Goal: Information Seeking & Learning: Find specific fact

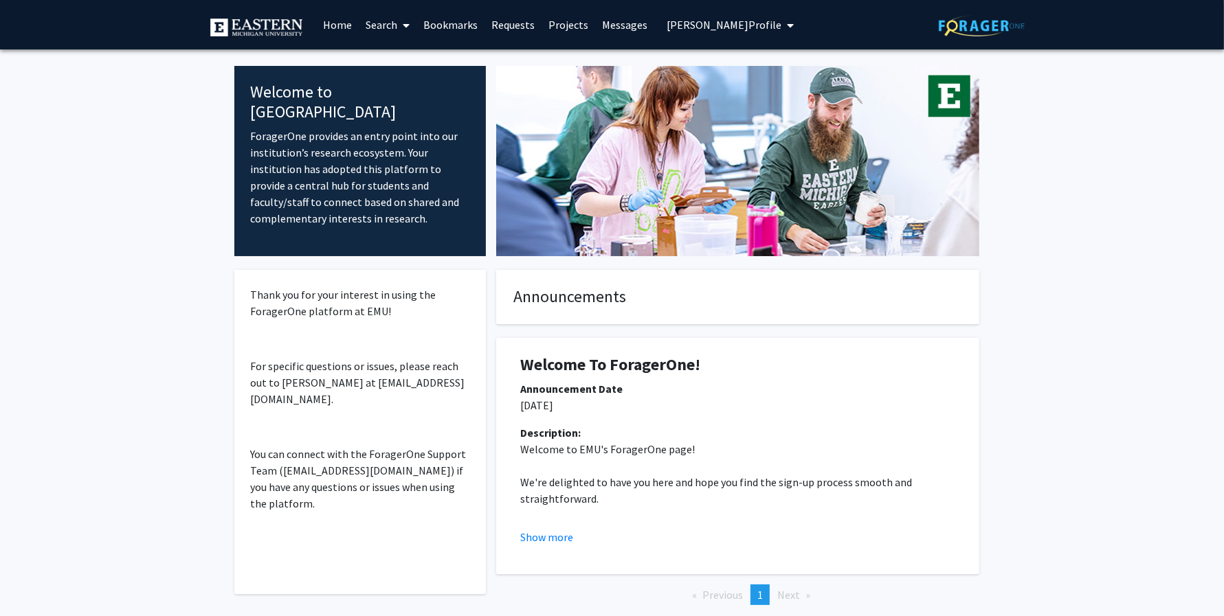
click at [370, 25] on link "Search" at bounding box center [388, 25] width 58 height 48
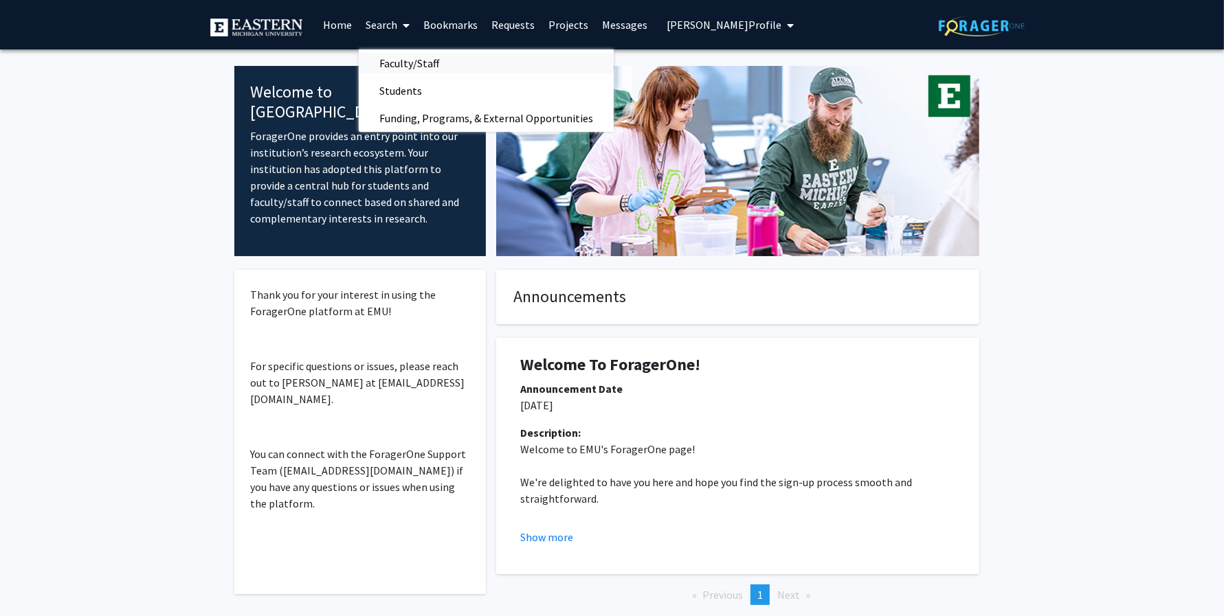
click at [422, 58] on span "Faculty/Staff" at bounding box center [409, 62] width 101 height 27
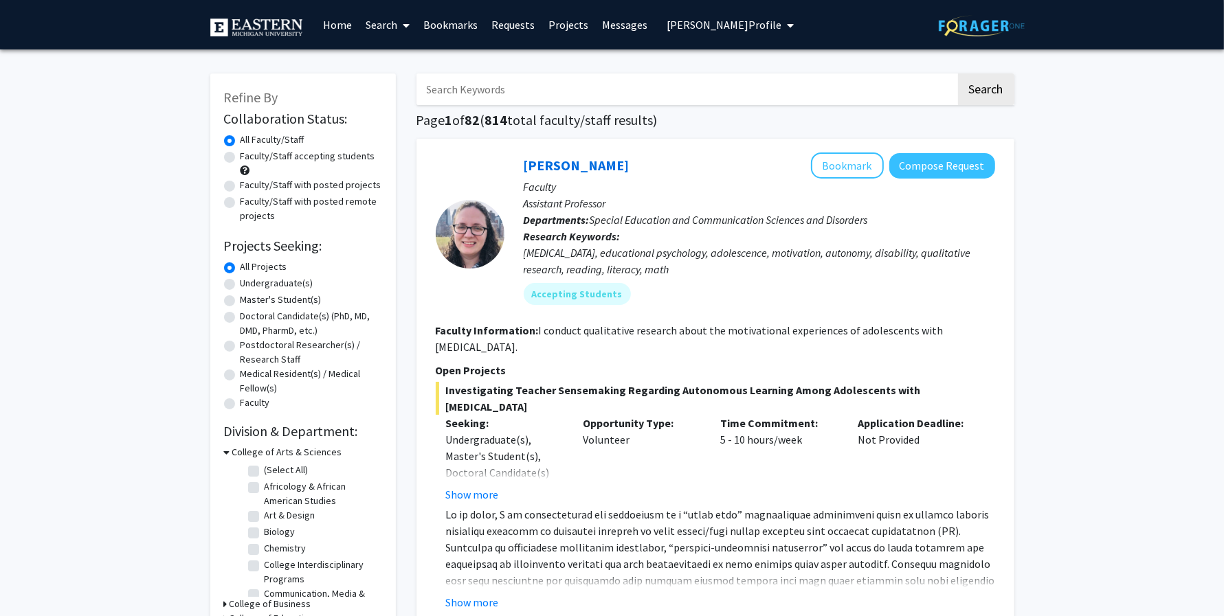
click at [589, 90] on input "Search Keywords" at bounding box center [685, 90] width 539 height 32
click at [958, 74] on button "Search" at bounding box center [986, 90] width 56 height 32
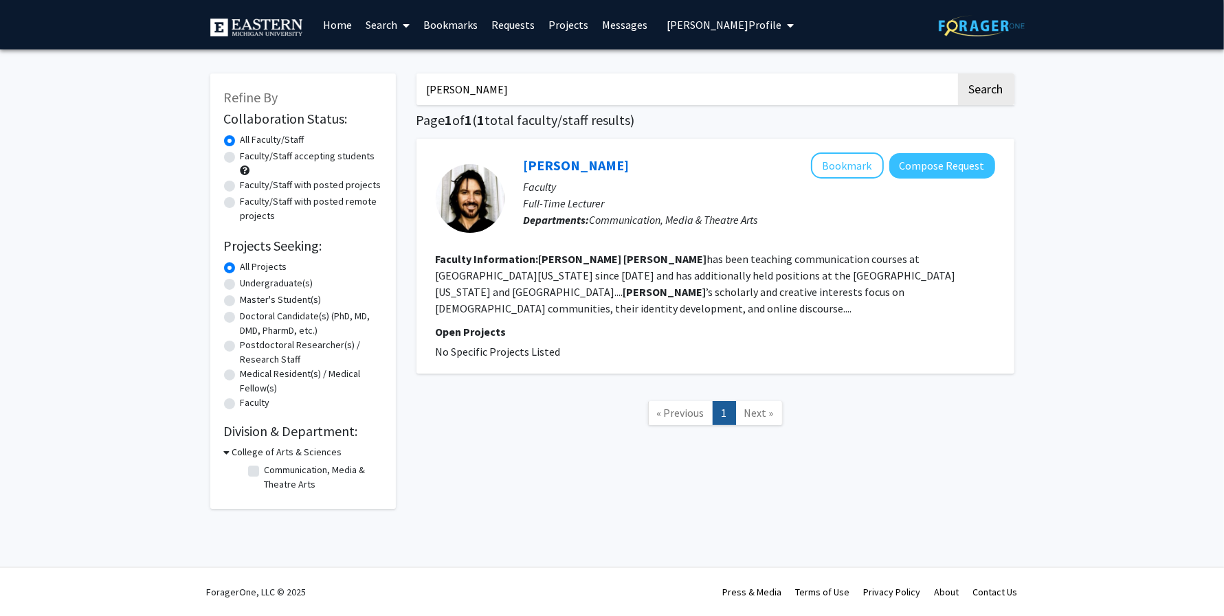
drag, startPoint x: 513, startPoint y: 92, endPoint x: 180, endPoint y: 92, distance: 333.3
click at [180, 92] on div "Refine By Collaboration Status: Collaboration Status All Faculty/Staff Collabor…" at bounding box center [612, 294] width 1224 height 491
type input "[PERSON_NAME]"
click at [958, 74] on button "Search" at bounding box center [986, 90] width 56 height 32
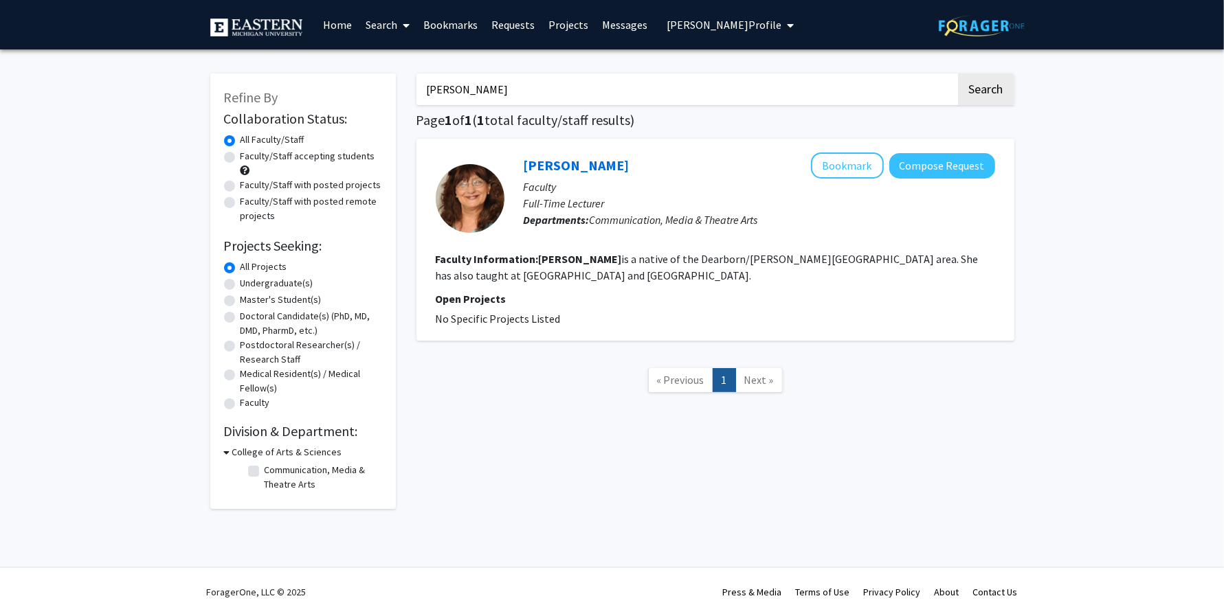
drag, startPoint x: 368, startPoint y: 159, endPoint x: 241, endPoint y: 159, distance: 127.1
click at [241, 159] on label "Faculty/Staff accepting students" at bounding box center [308, 156] width 135 height 14
copy label "Faculty/Staff accepting students"
click at [337, 24] on link "Home" at bounding box center [337, 25] width 43 height 48
